Goal: Task Accomplishment & Management: Use online tool/utility

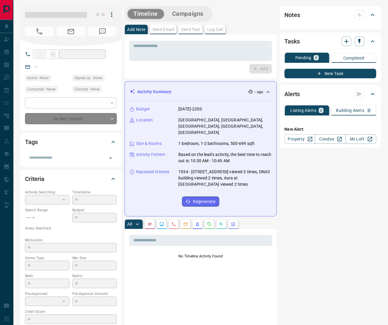
type input "**"
type input "**********"
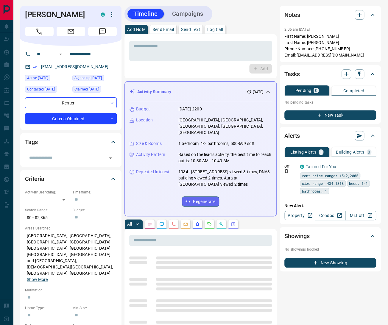
click at [219, 29] on p "Log Call" at bounding box center [215, 29] width 16 height 4
click at [259, 69] on button "Log Call" at bounding box center [260, 69] width 24 height 10
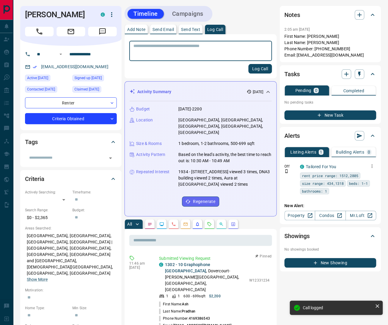
click at [371, 164] on icon "button" at bounding box center [371, 165] width 5 height 5
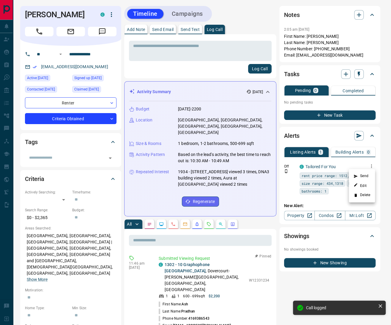
click at [366, 196] on li "Delete" at bounding box center [362, 195] width 26 height 10
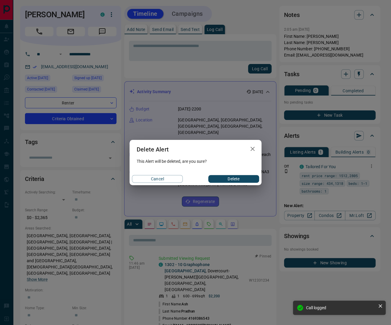
click at [244, 174] on div "Cancel Delete" at bounding box center [196, 179] width 132 height 12
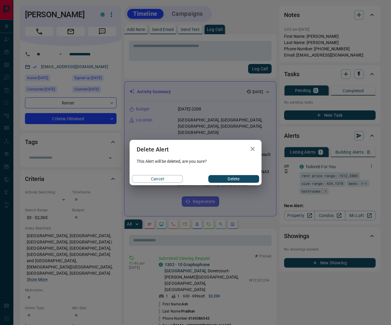
click at [244, 177] on button "Delete" at bounding box center [234, 179] width 51 height 8
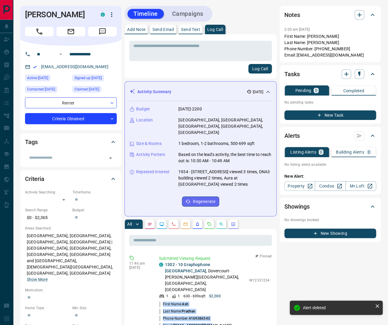
drag, startPoint x: 216, startPoint y: 307, endPoint x: 160, endPoint y: 283, distance: 60.6
click at [160, 300] on ul "First Name: [PERSON_NAME] Last Name: [PERSON_NAME] Phone Number: [PHONE_NUMBER]…" at bounding box center [214, 314] width 110 height 29
copy ul "First Name: [PERSON_NAME] Last Name: [PERSON_NAME] Phone Number: [PHONE_NUMBER]…"
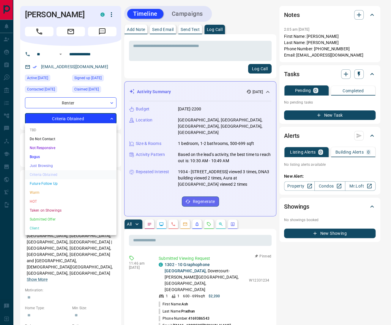
drag, startPoint x: 37, startPoint y: 200, endPoint x: 44, endPoint y: 198, distance: 6.8
click at [38, 200] on li "HOT" at bounding box center [71, 201] width 92 height 9
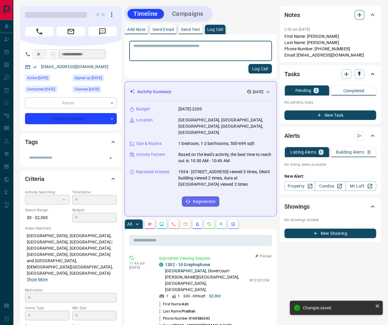
type input "*"
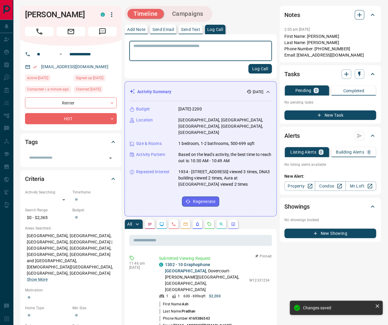
click at [363, 13] on icon "button" at bounding box center [358, 14] width 7 height 7
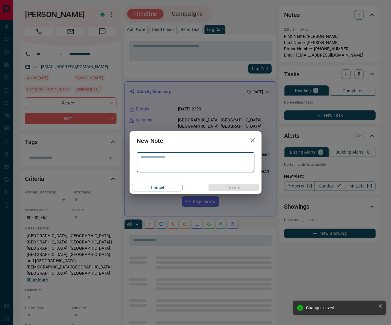
click at [191, 159] on textarea at bounding box center [195, 162] width 109 height 15
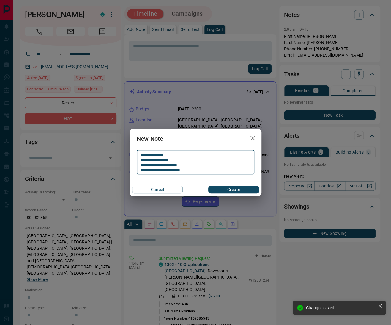
type textarea "**********"
click at [224, 186] on button "Create" at bounding box center [234, 190] width 51 height 8
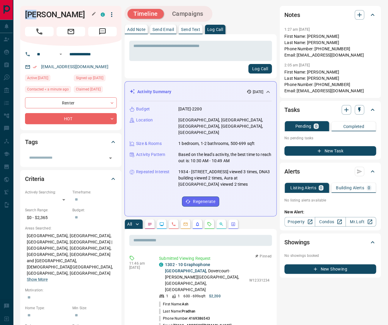
drag, startPoint x: 26, startPoint y: 13, endPoint x: 38, endPoint y: 13, distance: 11.9
click at [38, 13] on h1 "[PERSON_NAME]" at bounding box center [58, 15] width 67 height 10
copy h1 "Ash"
